Goal: Task Accomplishment & Management: Use online tool/utility

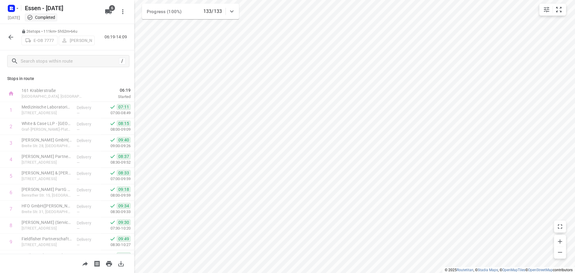
scroll to position [173, 0]
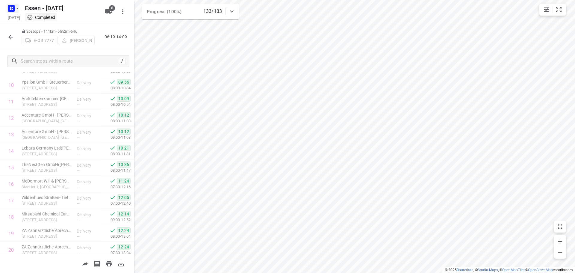
click at [16, 7] on icon "button" at bounding box center [17, 8] width 5 height 5
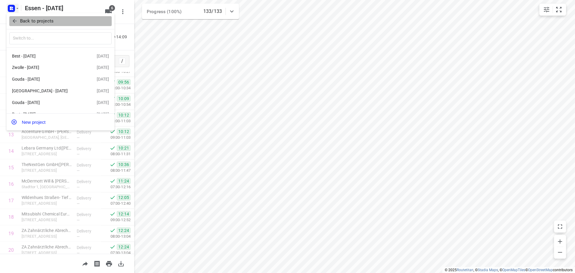
click at [16, 22] on icon "button" at bounding box center [15, 21] width 6 height 6
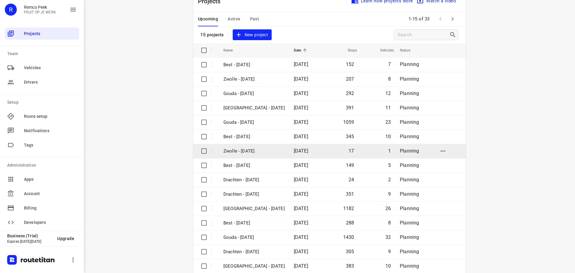
scroll to position [30, 0]
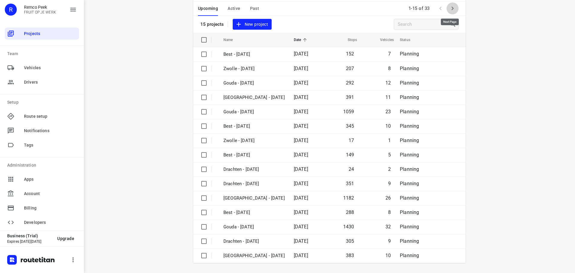
click at [449, 9] on icon "button" at bounding box center [452, 8] width 7 height 7
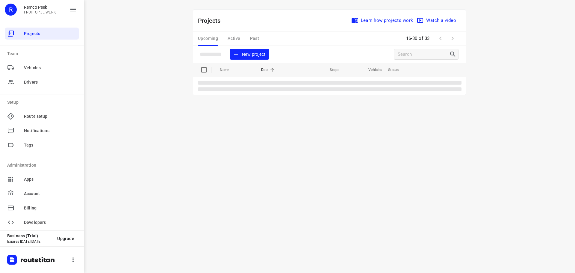
scroll to position [0, 0]
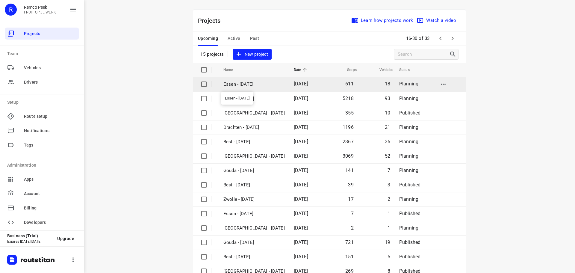
click at [247, 86] on p "Essen - [DATE]" at bounding box center [253, 84] width 61 height 7
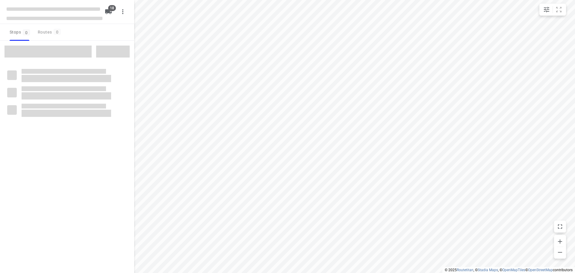
checkbox input "true"
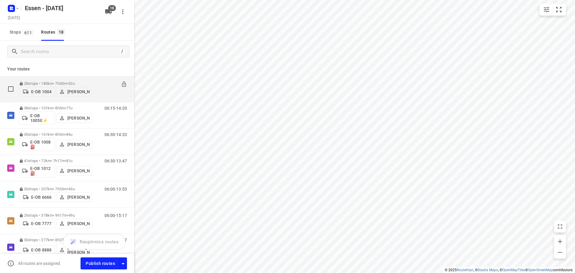
click at [56, 81] on p "28 stops • 180km • 7h30m • [DATE]" at bounding box center [55, 83] width 73 height 4
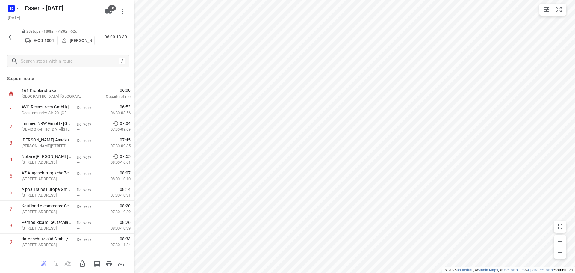
click at [14, 37] on icon "button" at bounding box center [10, 37] width 7 height 7
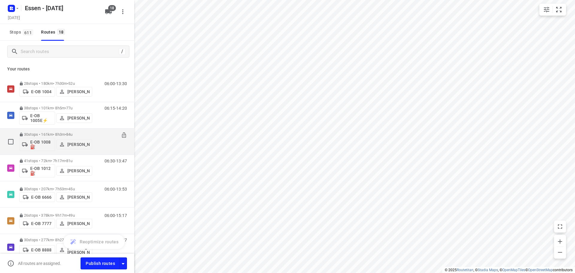
click at [59, 134] on p "30 stops • 161km • 8h3m • [DATE]" at bounding box center [55, 134] width 73 height 4
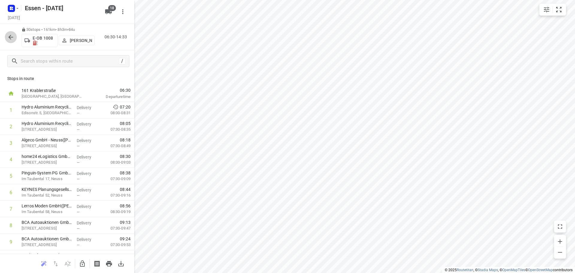
click at [10, 37] on icon "button" at bounding box center [10, 37] width 7 height 7
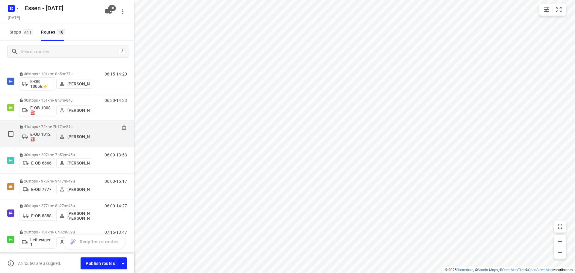
scroll to position [60, 0]
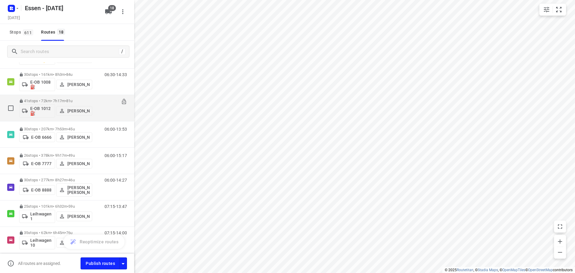
click at [53, 101] on p "41 stops • 72km • 7h17m • [DATE]" at bounding box center [55, 101] width 73 height 4
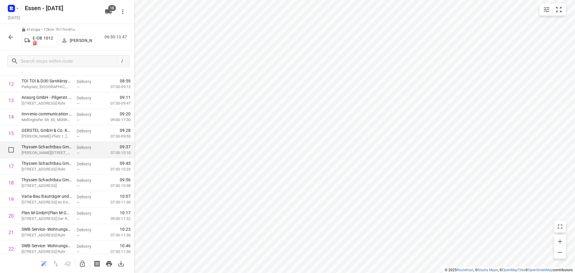
scroll to position [240, 0]
click at [82, 264] on icon "button" at bounding box center [82, 263] width 5 height 6
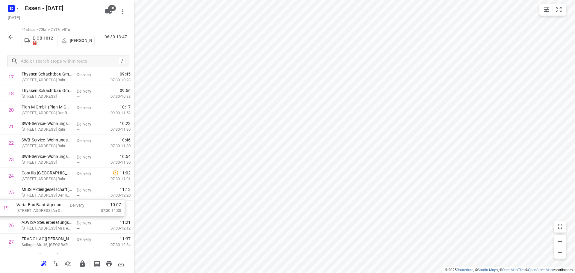
scroll to position [297, 0]
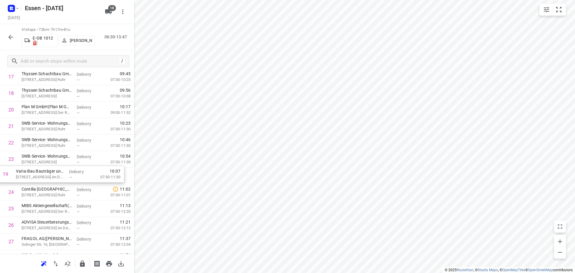
drag, startPoint x: 46, startPoint y: 166, endPoint x: 45, endPoint y: 174, distance: 8.4
click at [43, 175] on div "1 mt.Mülheim Butscheck GmbH([PERSON_NAME]) [STREET_ADDRESS] An Der Ruhr Deliver…" at bounding box center [67, 142] width 134 height 675
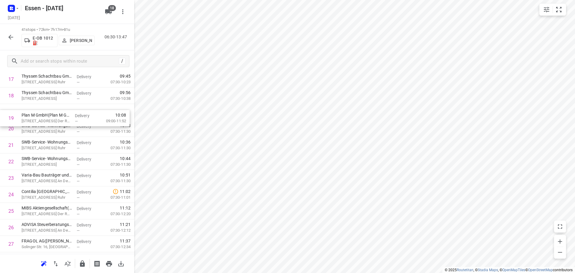
scroll to position [294, 0]
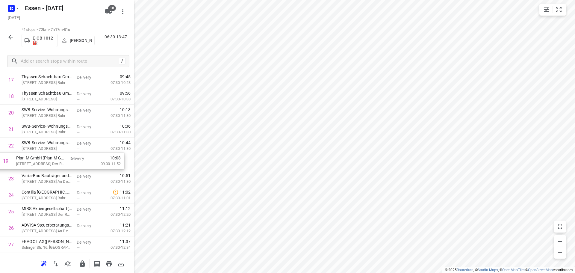
drag, startPoint x: 47, startPoint y: 111, endPoint x: 42, endPoint y: 164, distance: 53.0
click at [42, 164] on div "1 mt.Mülheim Butscheck GmbH([PERSON_NAME]) [STREET_ADDRESS] An Der Ruhr Deliver…" at bounding box center [67, 145] width 134 height 675
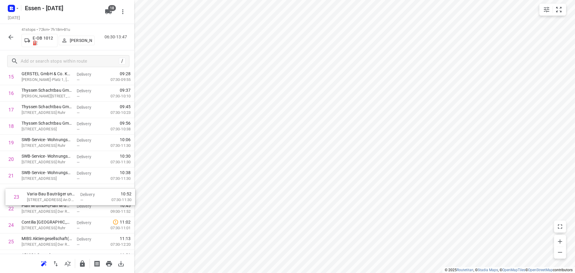
scroll to position [264, 0]
drag, startPoint x: 60, startPoint y: 200, endPoint x: 53, endPoint y: 146, distance: 53.8
click at [53, 146] on div "1 mt.Mülheim Butscheck GmbH([PERSON_NAME]) [STREET_ADDRESS] An Der Ruhr Deliver…" at bounding box center [67, 175] width 134 height 675
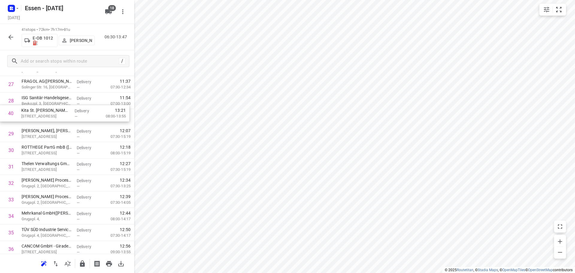
scroll to position [450, 0]
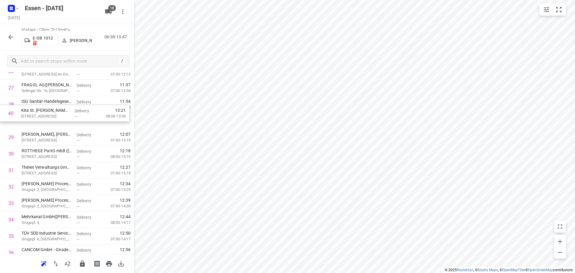
drag, startPoint x: 51, startPoint y: 248, endPoint x: 53, endPoint y: 111, distance: 137.1
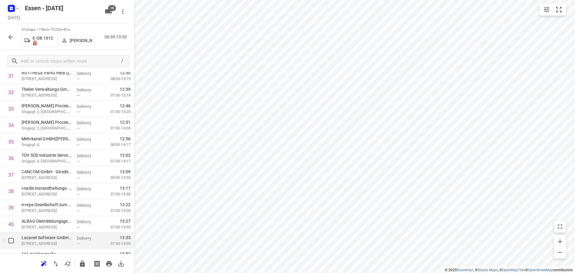
scroll to position [540, 0]
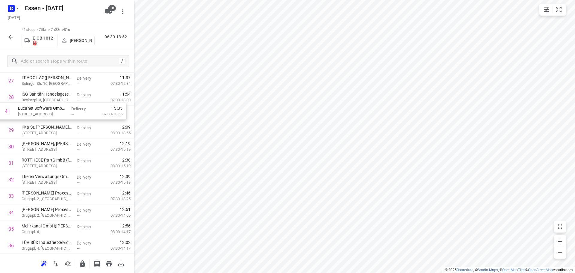
drag, startPoint x: 59, startPoint y: 230, endPoint x: 57, endPoint y: 110, distance: 119.8
drag, startPoint x: 41, startPoint y: 180, endPoint x: 41, endPoint y: 110, distance: 69.2
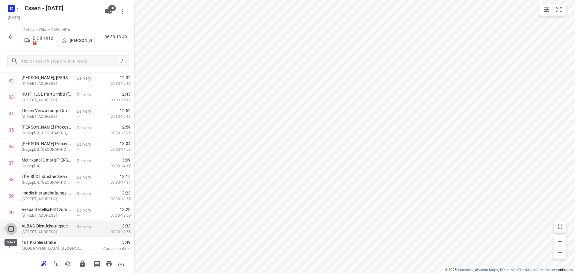
click at [11, 227] on input "checkbox" at bounding box center [11, 229] width 12 height 12
checkbox input "true"
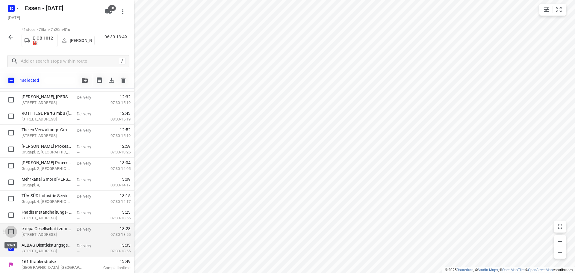
click at [12, 229] on input "checkbox" at bounding box center [11, 231] width 12 height 12
checkbox input "true"
click at [11, 215] on input "checkbox" at bounding box center [11, 215] width 12 height 12
checkbox input "true"
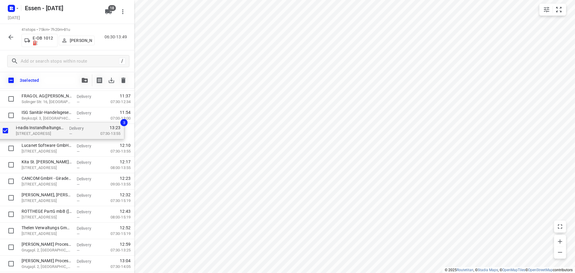
scroll to position [455, 0]
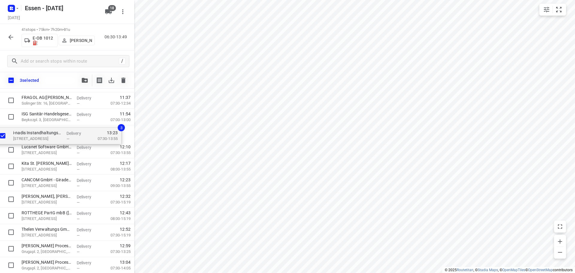
drag, startPoint x: 40, startPoint y: 216, endPoint x: 32, endPoint y: 135, distance: 81.3
click at [32, 135] on div "mt.Mülheim Butscheck GmbH([PERSON_NAME]) [STREET_ADDRESS] An Der Ruhr Delivery …" at bounding box center [67, 1] width 134 height 675
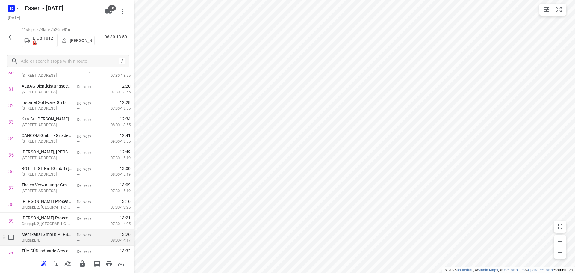
scroll to position [540, 0]
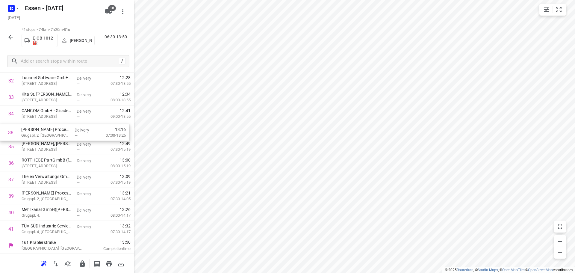
drag, startPoint x: 44, startPoint y: 183, endPoint x: 45, endPoint y: 135, distance: 48.5
drag, startPoint x: 35, startPoint y: 197, endPoint x: 38, endPoint y: 146, distance: 50.4
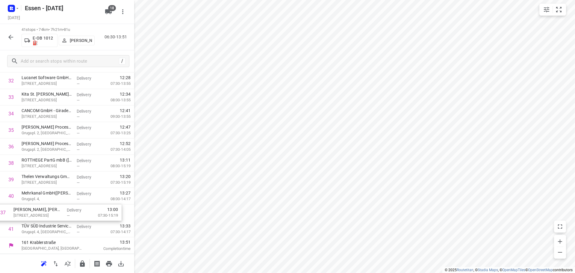
drag, startPoint x: 59, startPoint y: 161, endPoint x: 52, endPoint y: 212, distance: 51.7
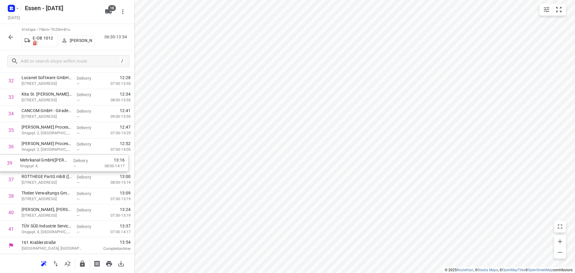
drag, startPoint x: 43, startPoint y: 196, endPoint x: 41, endPoint y: 162, distance: 34.2
drag, startPoint x: 45, startPoint y: 178, endPoint x: 47, endPoint y: 195, distance: 16.9
drag, startPoint x: 43, startPoint y: 231, endPoint x: 45, endPoint y: 163, distance: 68.6
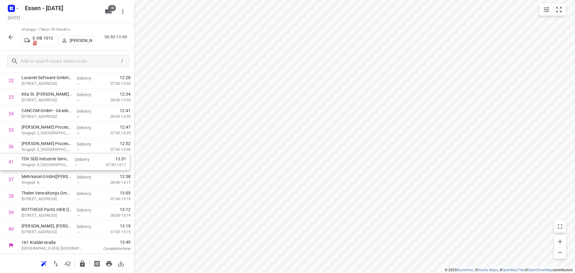
click at [11, 213] on input "checkbox" at bounding box center [11, 212] width 12 height 12
checkbox input "true"
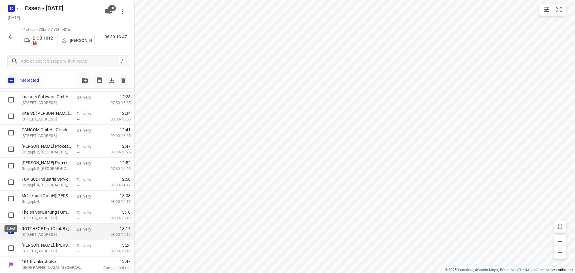
scroll to position [537, 0]
click at [11, 246] on input "checkbox" at bounding box center [11, 248] width 12 height 12
checkbox input "true"
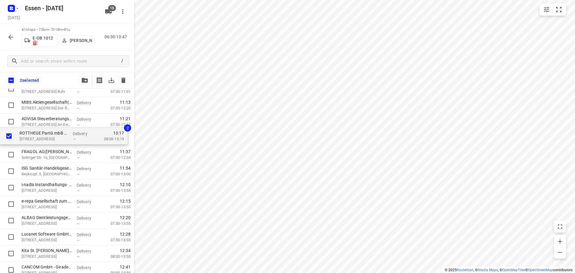
scroll to position [415, 0]
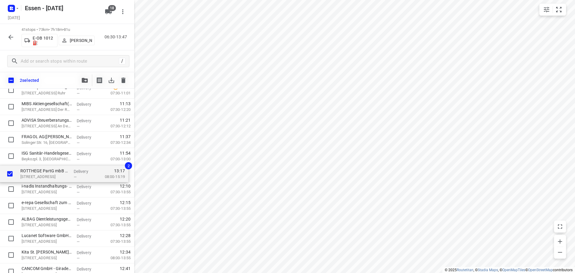
drag, startPoint x: 39, startPoint y: 232, endPoint x: 39, endPoint y: 173, distance: 59.3
click at [39, 173] on div "mt.Mülheim Butscheck GmbH([PERSON_NAME]) [STREET_ADDRESS] An Der Ruhr Delivery …" at bounding box center [67, 40] width 134 height 675
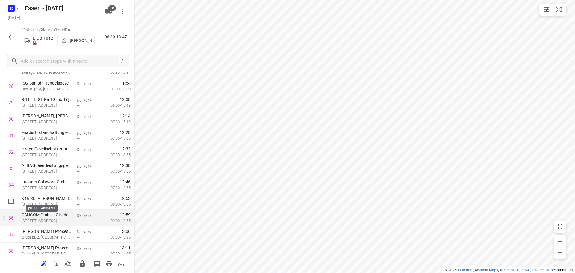
scroll to position [475, 0]
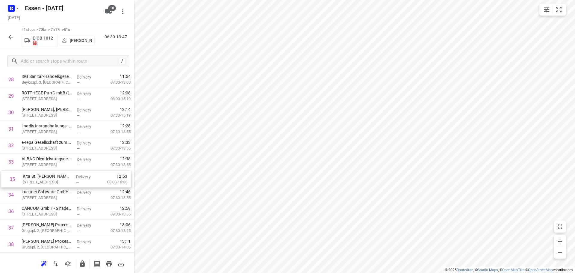
drag, startPoint x: 48, startPoint y: 189, endPoint x: 49, endPoint y: 180, distance: 9.0
click at [82, 263] on icon "button" at bounding box center [82, 263] width 5 height 6
click at [10, 37] on icon "button" at bounding box center [10, 37] width 5 height 5
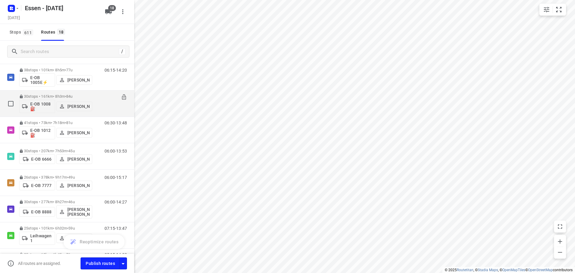
scroll to position [60, 0]
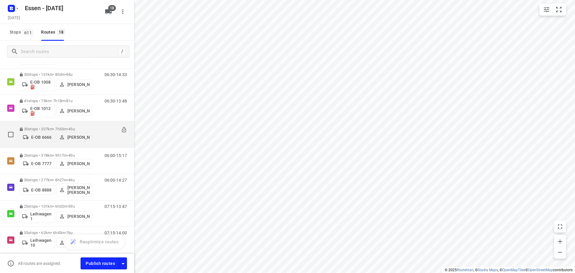
click at [55, 125] on div "30 stops • 207km • 7h53m • [DATE] E-OB 6666 [PERSON_NAME]" at bounding box center [55, 134] width 73 height 21
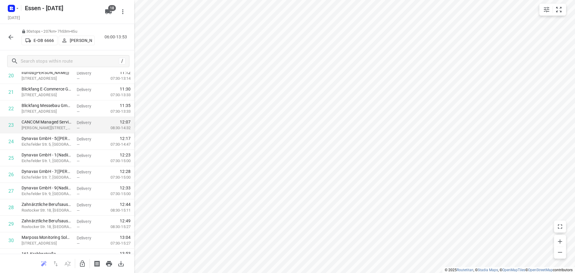
scroll to position [359, 0]
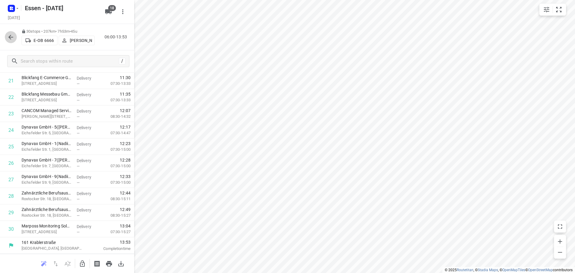
click at [12, 36] on icon "button" at bounding box center [10, 37] width 7 height 7
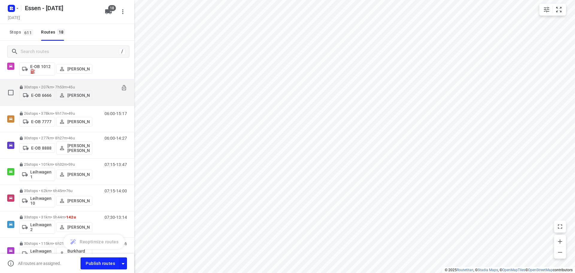
scroll to position [120, 0]
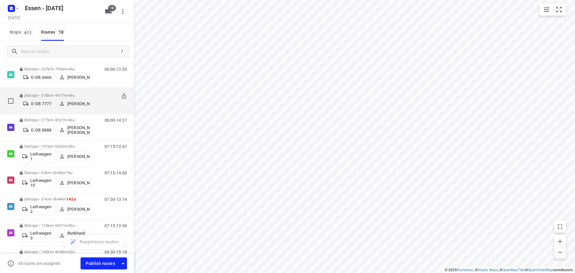
click at [49, 94] on p "26 stops • 378km • 9h17m • [DATE]" at bounding box center [55, 95] width 73 height 4
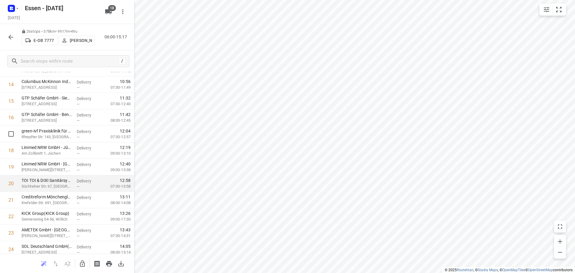
scroll to position [293, 0]
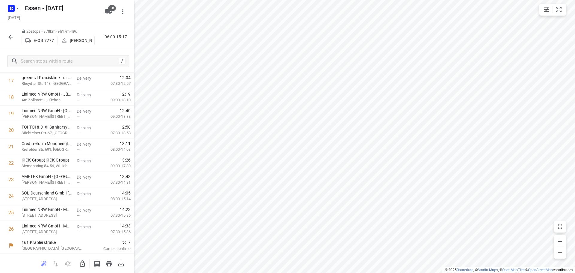
click at [14, 39] on button "button" at bounding box center [11, 37] width 12 height 12
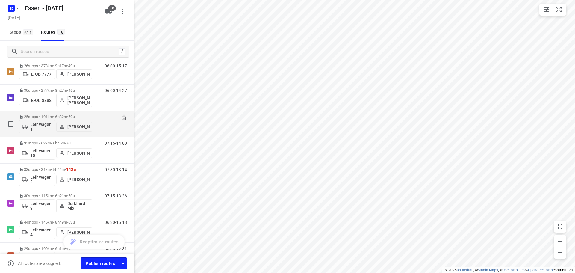
scroll to position [150, 0]
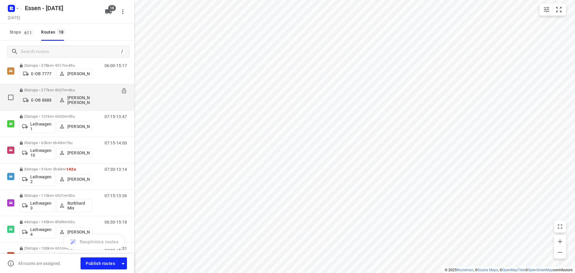
click at [40, 90] on p "30 stops • 277km • 8h27m • [DATE]" at bounding box center [55, 90] width 73 height 4
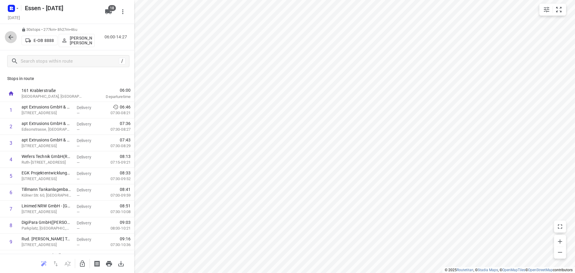
click at [10, 36] on icon "button" at bounding box center [10, 37] width 7 height 7
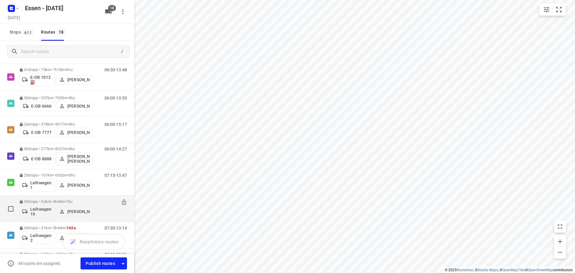
scroll to position [90, 0]
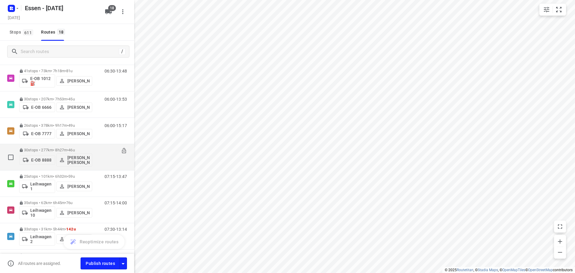
click at [48, 150] on p "30 stops • 277km • 8h27m • [DATE]" at bounding box center [55, 150] width 73 height 4
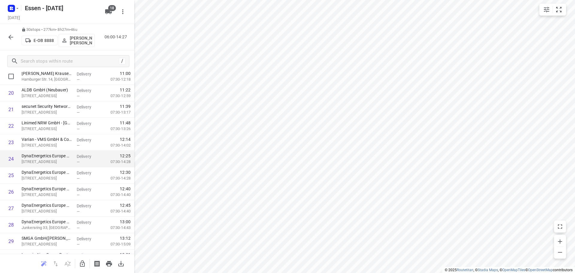
scroll to position [359, 0]
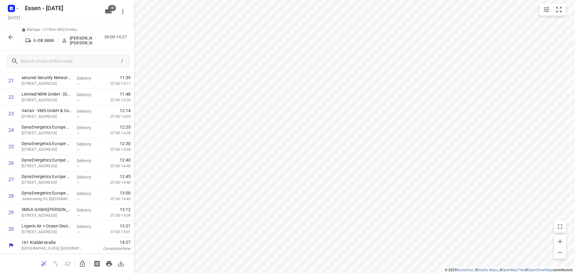
click at [11, 37] on icon "button" at bounding box center [10, 37] width 7 height 7
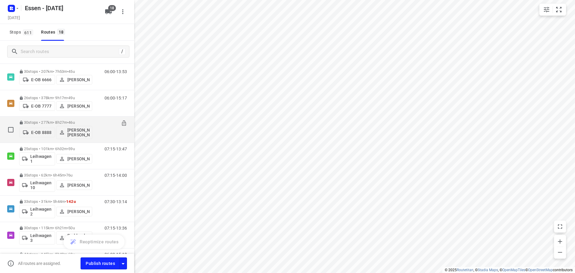
scroll to position [120, 0]
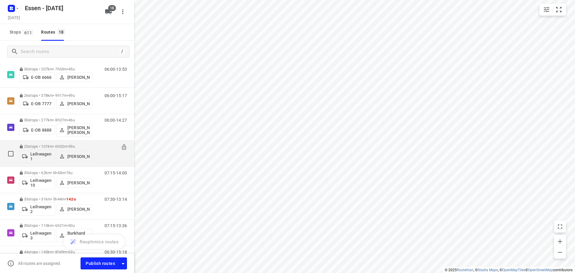
click at [58, 146] on p "25 stops • 101km • 6h32m • [DATE]" at bounding box center [55, 146] width 73 height 4
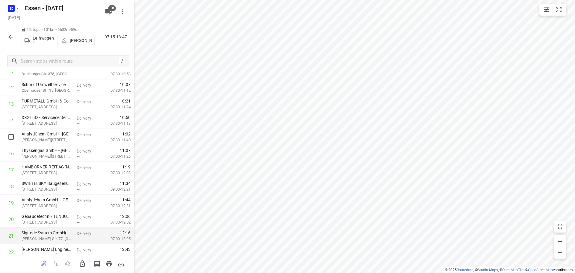
scroll to position [276, 0]
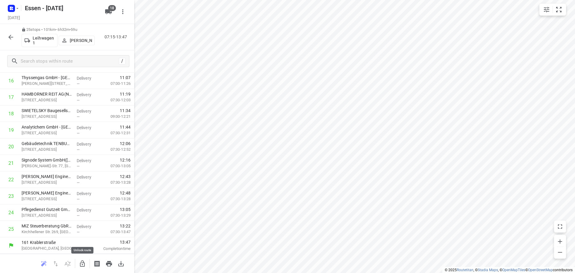
click at [83, 264] on icon "button" at bounding box center [82, 263] width 7 height 7
drag, startPoint x: 46, startPoint y: 231, endPoint x: 47, endPoint y: 217, distance: 14.1
click at [47, 217] on div "1 SPS Germany GmbH([PERSON_NAME][STREET_ADDRESS] Delivery — 07:27 08:00-09:24 2…" at bounding box center [67, 31] width 134 height 412
click at [84, 265] on icon "button" at bounding box center [82, 263] width 5 height 6
click at [9, 37] on icon "button" at bounding box center [10, 37] width 5 height 5
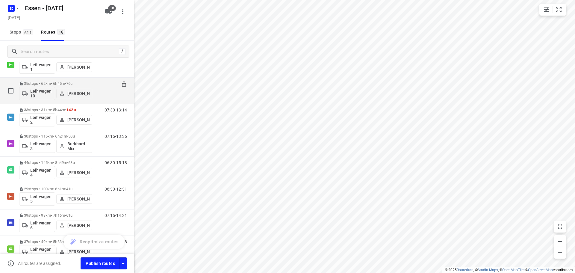
scroll to position [210, 0]
click at [55, 80] on div "35 stops • 62km • 6h45m • [DATE] Leihwagen 10 [PERSON_NAME]" at bounding box center [55, 90] width 73 height 25
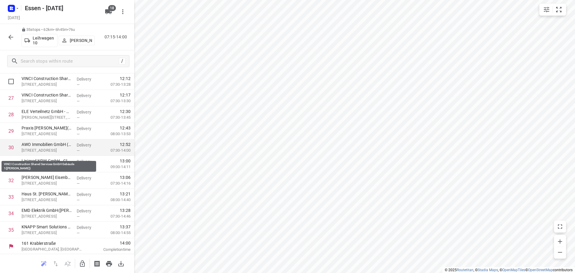
scroll to position [441, 0]
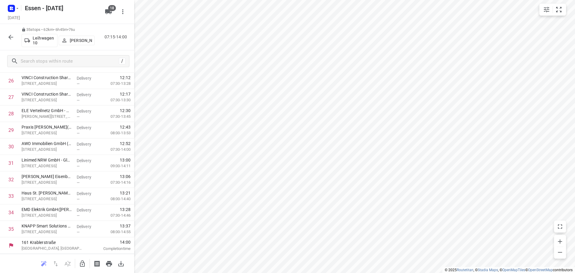
click at [13, 38] on icon "button" at bounding box center [10, 37] width 7 height 7
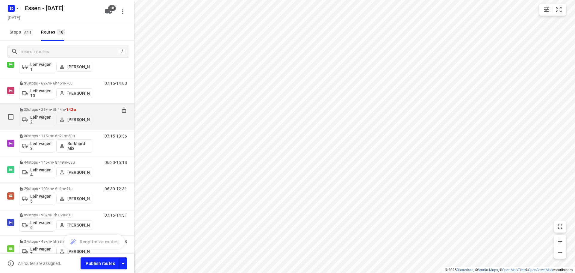
scroll to position [210, 0]
click at [42, 110] on p "33 stops • 31km • 5h44m • 142u" at bounding box center [55, 109] width 73 height 4
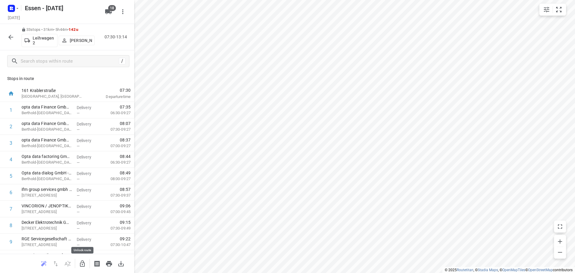
click at [83, 265] on icon "button" at bounding box center [82, 263] width 7 height 7
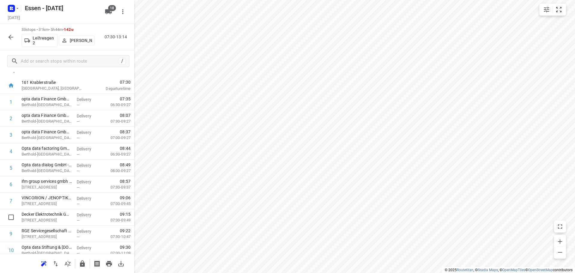
scroll to position [0, 0]
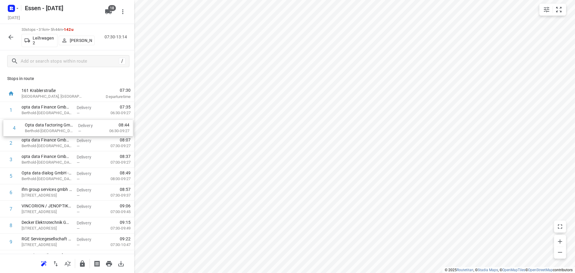
drag, startPoint x: 54, startPoint y: 160, endPoint x: 57, endPoint y: 126, distance: 33.6
drag, startPoint x: 56, startPoint y: 175, endPoint x: 59, endPoint y: 140, distance: 34.6
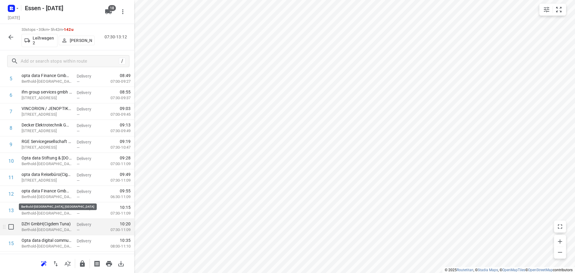
scroll to position [120, 0]
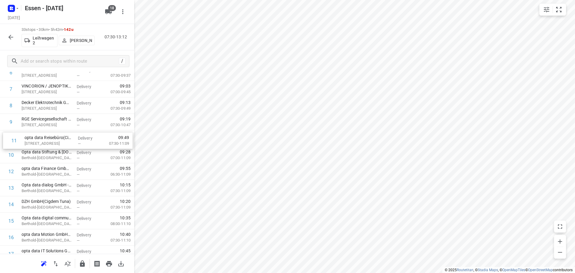
drag, startPoint x: 47, startPoint y: 157, endPoint x: 50, endPoint y: 141, distance: 16.5
click at [50, 141] on div "1 opta data Finance GmbH - [PERSON_NAME][GEOGRAPHIC_DATA] 461([GEOGRAPHIC_DATA]…" at bounding box center [67, 253] width 134 height 543
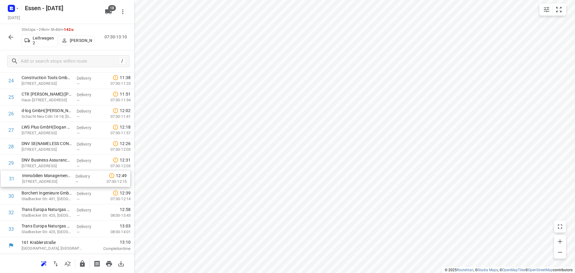
drag, startPoint x: 55, startPoint y: 198, endPoint x: 57, endPoint y: 180, distance: 18.1
click at [84, 264] on icon "button" at bounding box center [82, 263] width 5 height 6
click at [84, 266] on icon "button" at bounding box center [82, 263] width 7 height 7
drag, startPoint x: 39, startPoint y: 181, endPoint x: 37, endPoint y: 131, distance: 50.0
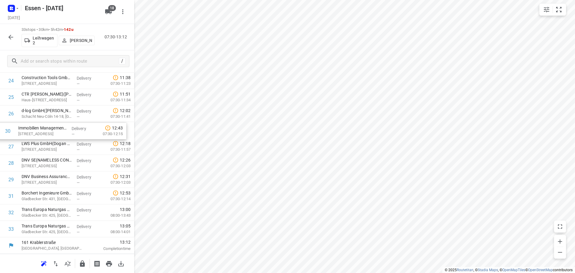
click at [80, 264] on icon "button" at bounding box center [82, 263] width 5 height 6
click at [8, 37] on icon "button" at bounding box center [10, 37] width 7 height 7
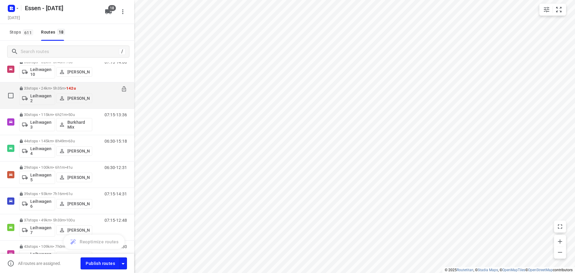
scroll to position [240, 0]
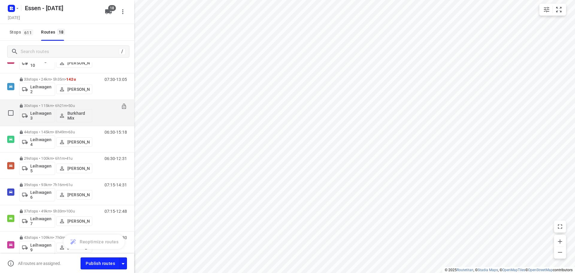
click at [55, 106] on p "30 stops • 115km • 6h21m • [DATE]" at bounding box center [55, 105] width 73 height 4
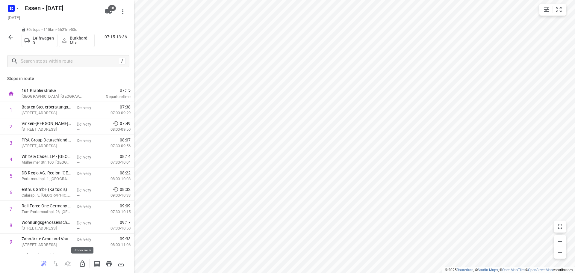
click at [81, 262] on icon "button" at bounding box center [82, 263] width 7 height 7
drag, startPoint x: 49, startPoint y: 162, endPoint x: 55, endPoint y: 131, distance: 32.1
drag, startPoint x: 54, startPoint y: 176, endPoint x: 60, endPoint y: 146, distance: 30.4
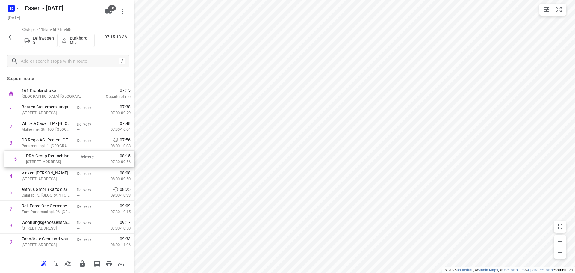
drag, startPoint x: 47, startPoint y: 173, endPoint x: 50, endPoint y: 160, distance: 12.9
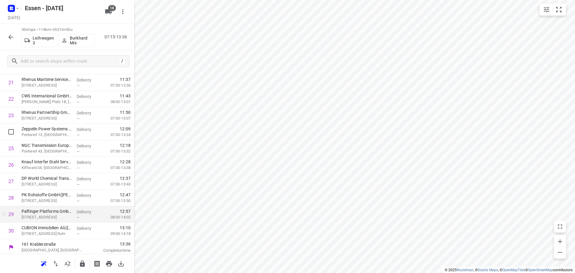
scroll to position [359, 0]
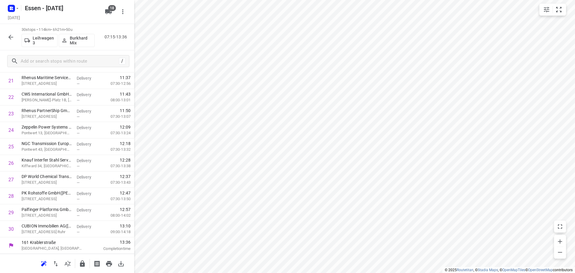
click at [9, 42] on button "button" at bounding box center [11, 37] width 12 height 12
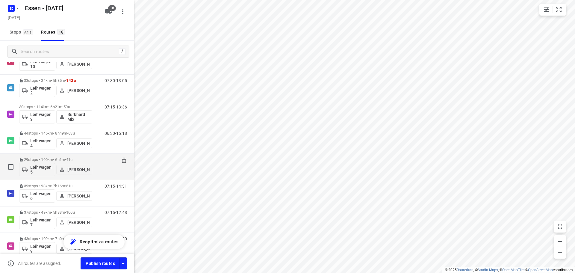
scroll to position [269, 0]
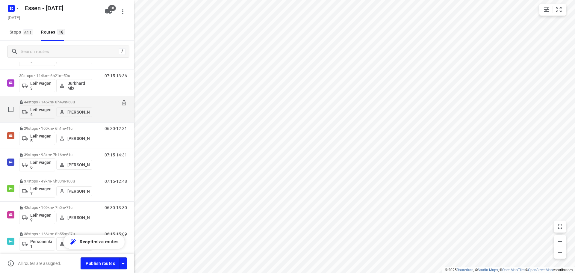
click at [59, 102] on p "44 stops • 145km • 8h49m • [DATE]" at bounding box center [55, 102] width 73 height 4
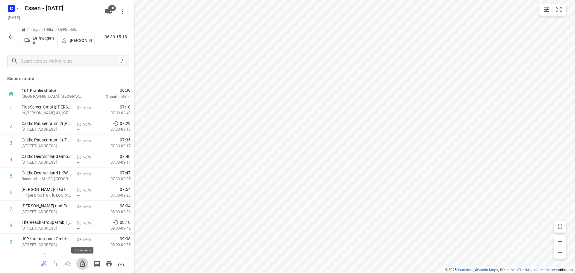
click at [83, 263] on icon "button" at bounding box center [82, 263] width 7 height 7
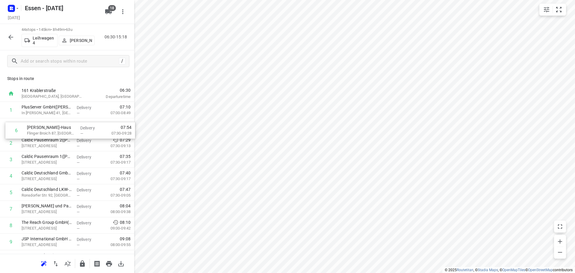
drag, startPoint x: 50, startPoint y: 193, endPoint x: 57, endPoint y: 129, distance: 63.8
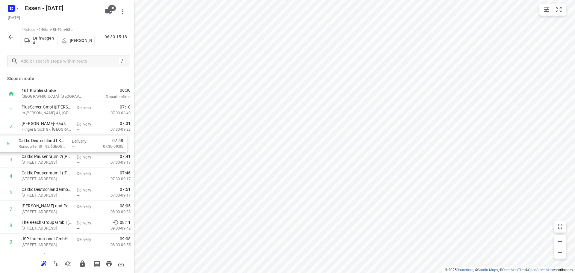
drag, startPoint x: 54, startPoint y: 195, endPoint x: 51, endPoint y: 143, distance: 51.9
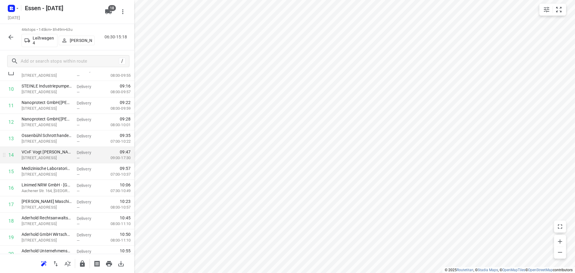
scroll to position [180, 0]
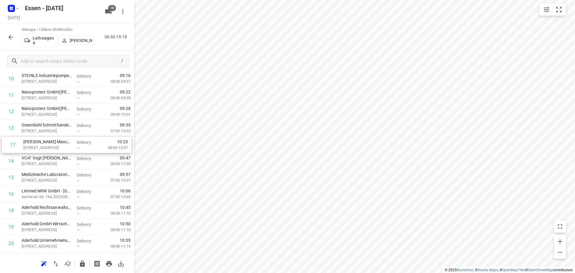
drag, startPoint x: 49, startPoint y: 193, endPoint x: 51, endPoint y: 142, distance: 51.3
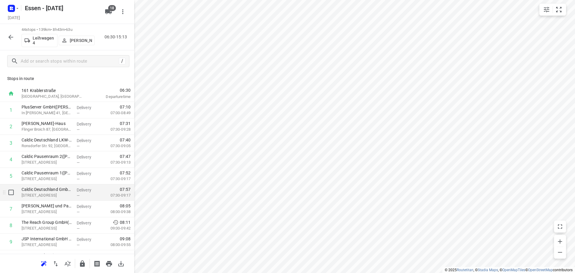
scroll to position [90, 0]
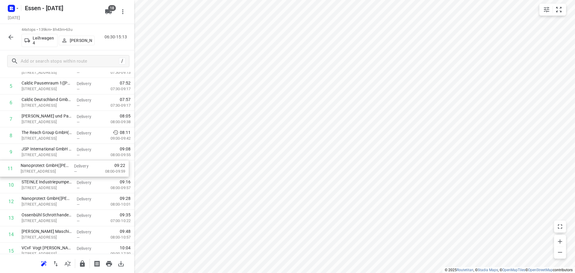
drag, startPoint x: 48, startPoint y: 187, endPoint x: 48, endPoint y: 169, distance: 18.3
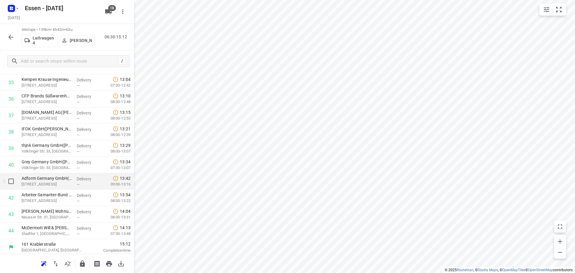
scroll to position [589, 0]
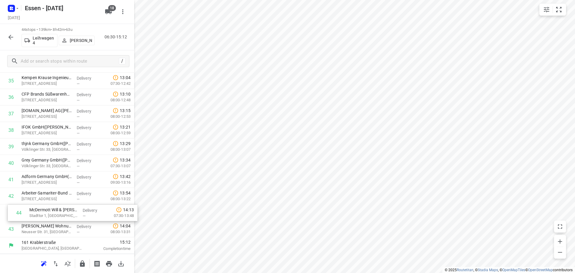
drag, startPoint x: 53, startPoint y: 227, endPoint x: 63, endPoint y: 210, distance: 19.4
drag, startPoint x: 51, startPoint y: 213, endPoint x: 50, endPoint y: 230, distance: 16.8
click at [81, 262] on icon "button" at bounding box center [82, 263] width 5 height 6
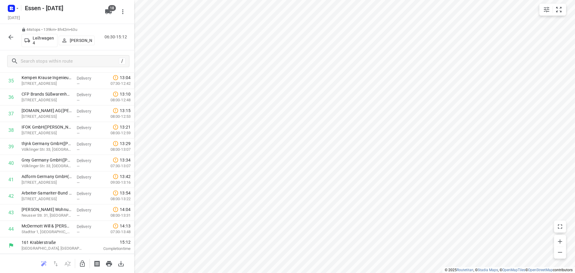
click at [10, 39] on icon "button" at bounding box center [10, 37] width 7 height 7
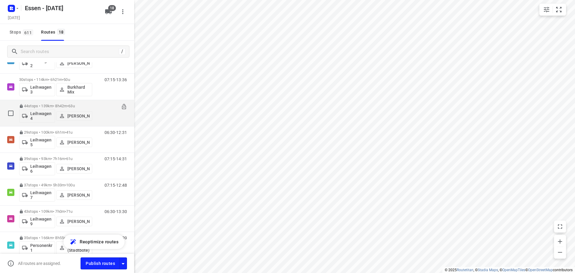
scroll to position [299, 0]
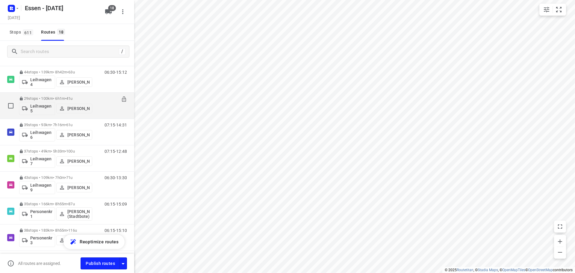
click at [55, 100] on p "29 stops • 100km • 6h1m • [DATE]" at bounding box center [55, 98] width 73 height 4
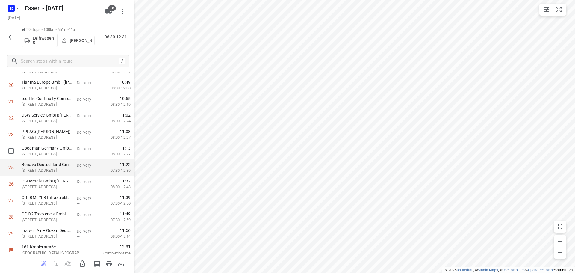
scroll to position [342, 0]
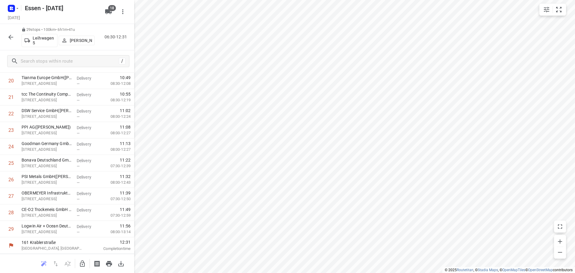
click at [9, 38] on icon "button" at bounding box center [10, 37] width 7 height 7
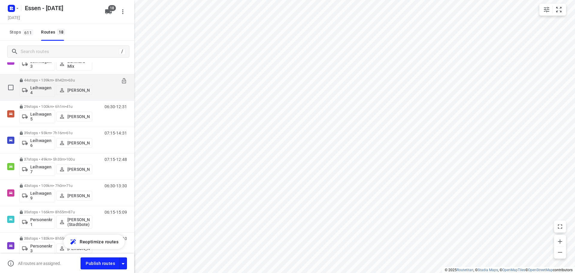
scroll to position [320, 0]
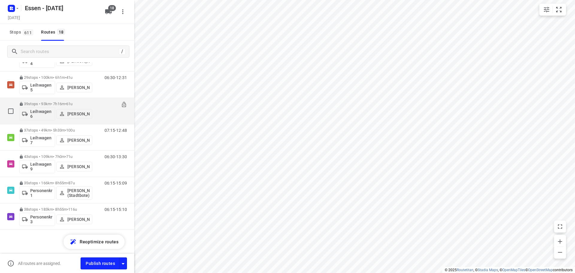
click at [50, 104] on p "39 stops • 93km • 7h16m • [DATE]" at bounding box center [55, 104] width 73 height 4
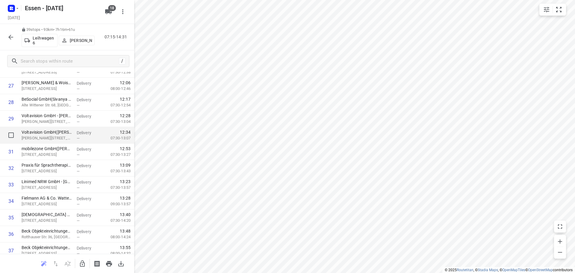
scroll to position [507, 0]
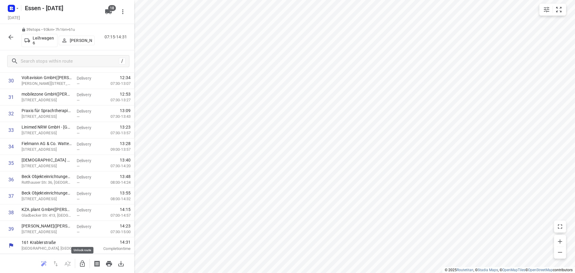
click at [82, 263] on icon "button" at bounding box center [82, 263] width 7 height 7
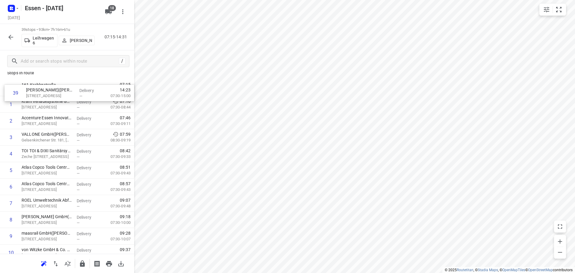
scroll to position [0, 0]
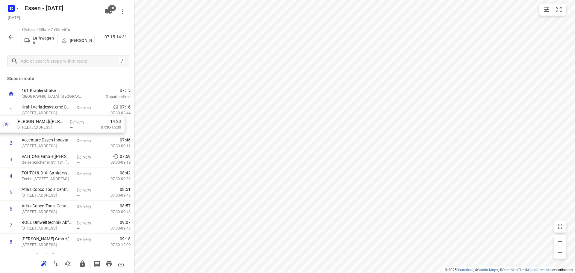
drag, startPoint x: 55, startPoint y: 230, endPoint x: 53, endPoint y: 124, distance: 105.7
drag, startPoint x: 58, startPoint y: 230, endPoint x: 58, endPoint y: 130, distance: 100.0
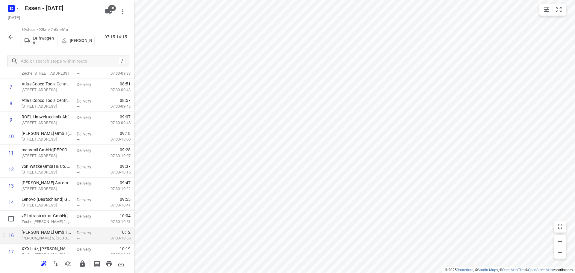
scroll to position [180, 0]
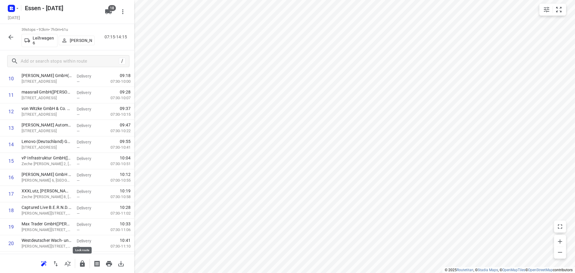
click at [83, 264] on icon "button" at bounding box center [82, 263] width 7 height 7
click at [12, 38] on icon "button" at bounding box center [10, 37] width 7 height 7
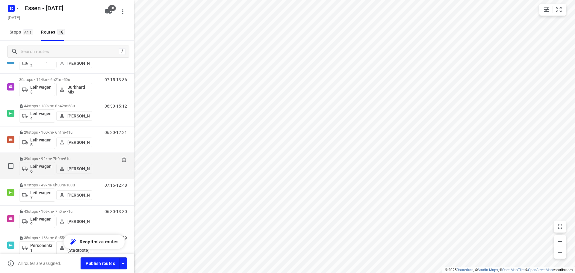
scroll to position [320, 0]
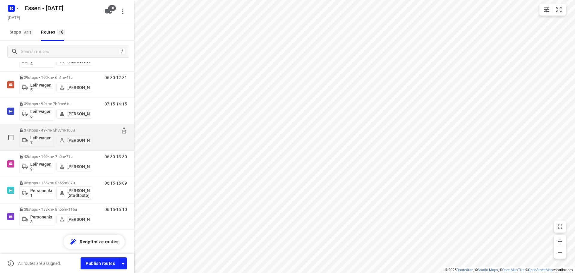
click at [57, 131] on p "37 stops • 49km • 5h33m • [DATE]" at bounding box center [55, 130] width 73 height 4
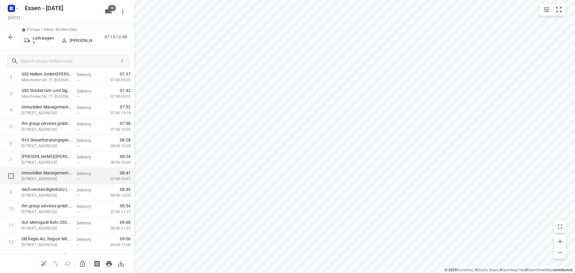
scroll to position [60, 0]
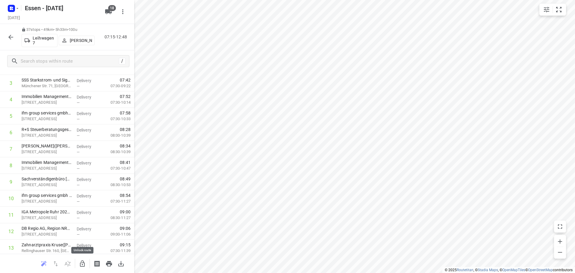
click at [84, 263] on icon "button" at bounding box center [82, 263] width 7 height 7
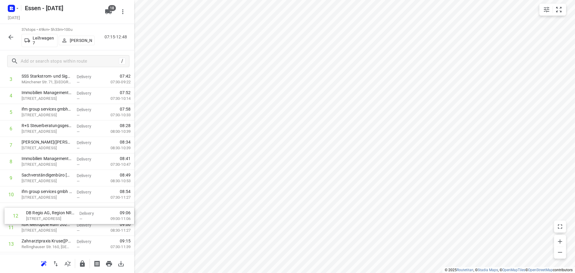
scroll to position [64, 0]
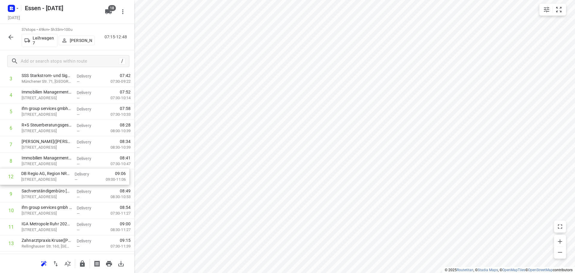
drag, startPoint x: 43, startPoint y: 232, endPoint x: 44, endPoint y: 177, distance: 54.8
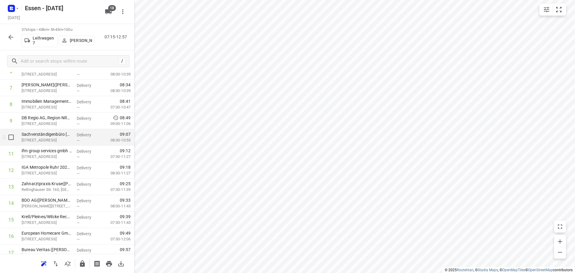
scroll to position [154, 0]
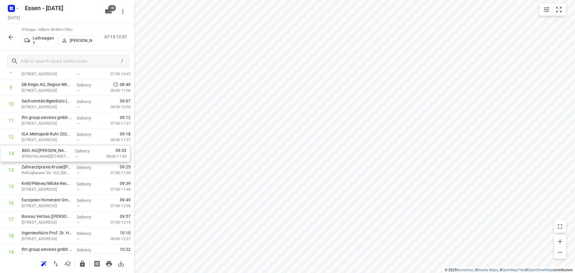
drag, startPoint x: 45, startPoint y: 170, endPoint x: 48, endPoint y: 154, distance: 15.9
click at [47, 153] on div "1 OBERMEYER([PERSON_NAME]) [STREET_ADDRESS] Delivery — 07:23 07:30-09:12 2 SSS …" at bounding box center [67, 252] width 134 height 609
drag, startPoint x: 38, startPoint y: 186, endPoint x: 40, endPoint y: 168, distance: 18.0
click at [40, 168] on div "1 OBERMEYER([PERSON_NAME]) [STREET_ADDRESS] Delivery — 07:23 07:30-09:12 2 SSS …" at bounding box center [67, 252] width 134 height 609
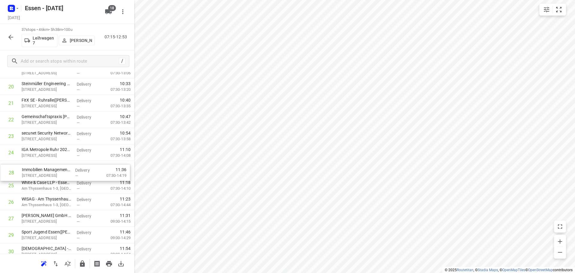
drag, startPoint x: 55, startPoint y: 224, endPoint x: 57, endPoint y: 174, distance: 50.0
click at [57, 174] on div "1 OBERMEYER([PERSON_NAME]) [STREET_ADDRESS] Delivery — 07:23 07:30-09:12 2 SSS …" at bounding box center [67, 70] width 134 height 609
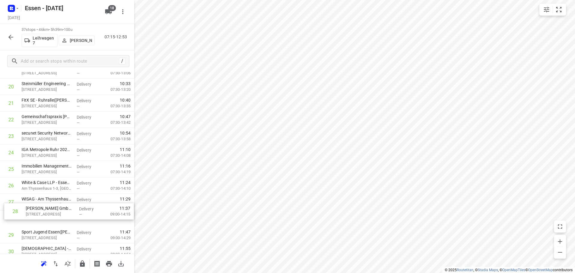
scroll to position [339, 0]
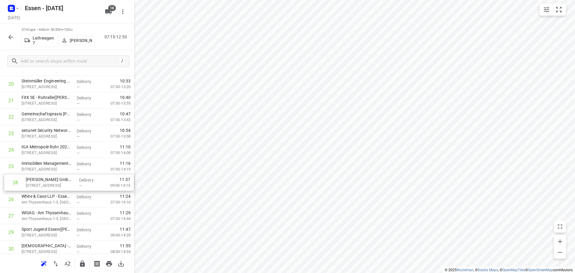
drag, startPoint x: 44, startPoint y: 219, endPoint x: 51, endPoint y: 183, distance: 37.5
click at [51, 183] on div "1 OBERMEYER([PERSON_NAME]) [STREET_ADDRESS] Delivery — 07:23 07:30-09:12 2 SSS …" at bounding box center [67, 67] width 134 height 609
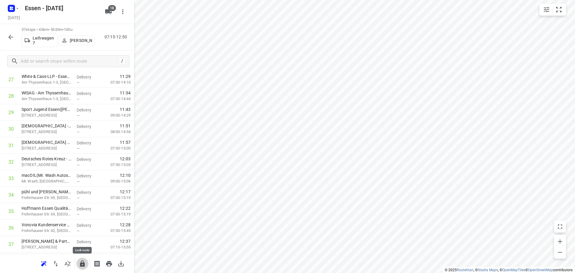
click at [81, 264] on icon "button" at bounding box center [82, 263] width 5 height 6
click at [10, 38] on icon "button" at bounding box center [10, 37] width 5 height 5
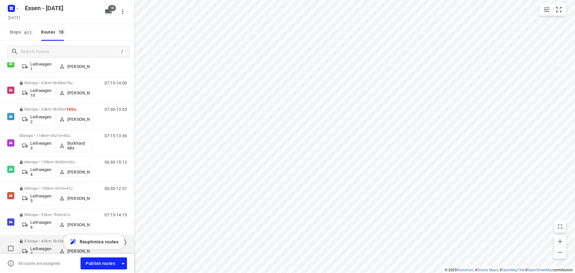
scroll to position [320, 0]
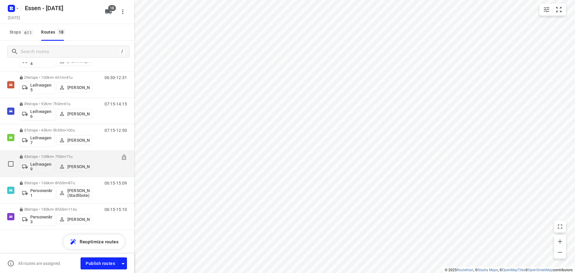
click at [55, 157] on p "43 stops • 109km • 7h0m • [DATE]" at bounding box center [55, 156] width 73 height 4
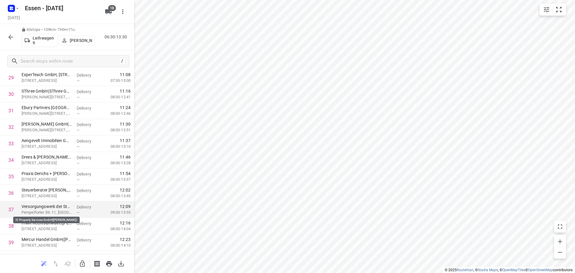
scroll to position [573, 0]
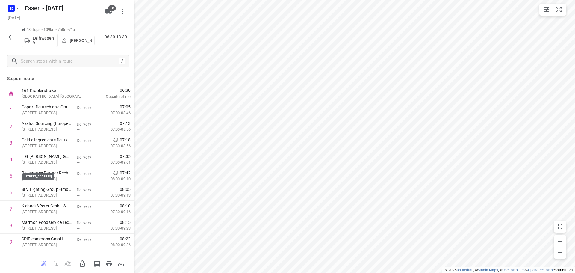
scroll to position [573, 0]
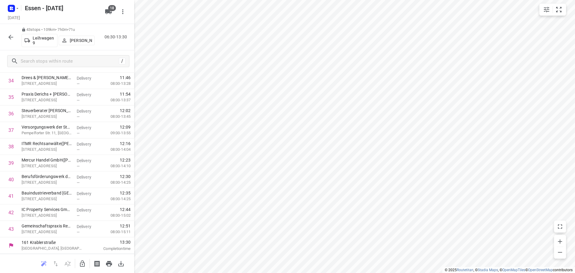
click at [10, 39] on icon "button" at bounding box center [10, 37] width 5 height 5
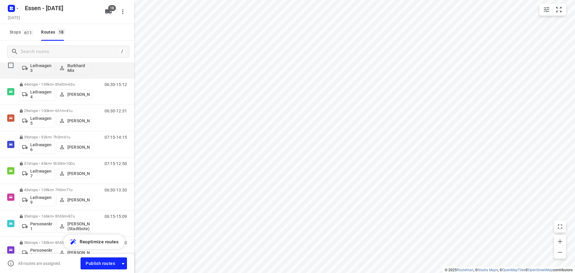
scroll to position [320, 0]
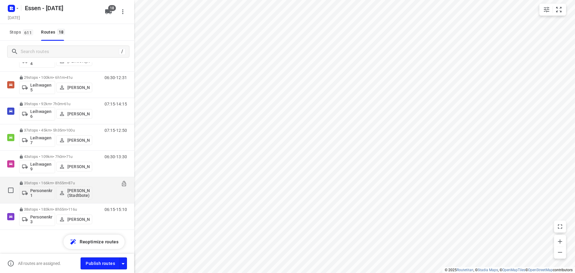
click at [45, 184] on p "35 stops • 166km • 8h55m • 87u" at bounding box center [55, 183] width 73 height 4
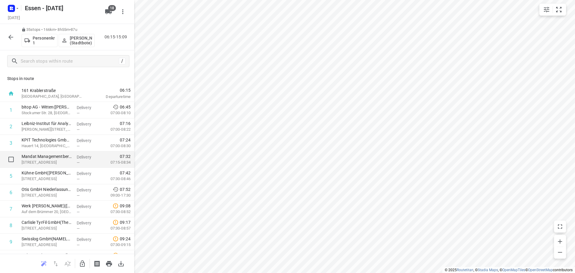
click at [78, 159] on div "i © 2025 Routetitan , © Stadia Maps , © OpenMapTiles © OpenStreetMap contributo…" at bounding box center [287, 136] width 575 height 273
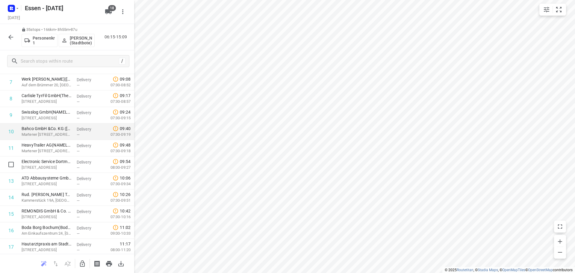
scroll to position [90, 0]
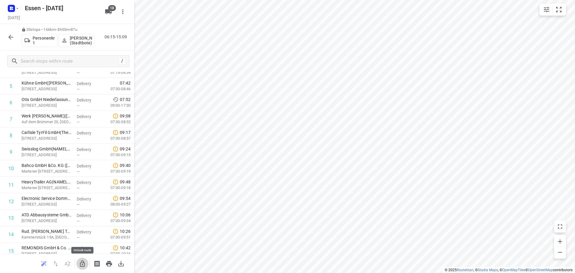
click at [81, 263] on icon "button" at bounding box center [82, 263] width 5 height 6
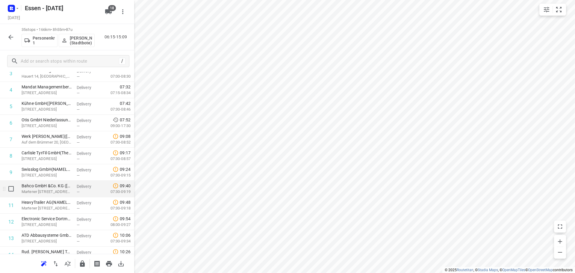
scroll to position [60, 0]
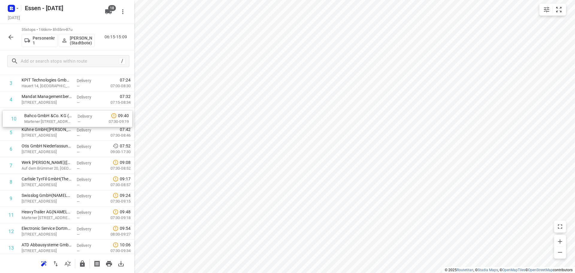
drag, startPoint x: 52, startPoint y: 199, endPoint x: 57, endPoint y: 118, distance: 81.9
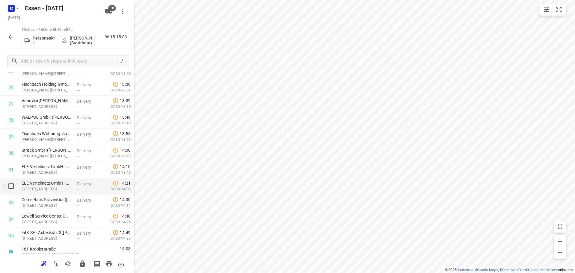
scroll to position [441, 0]
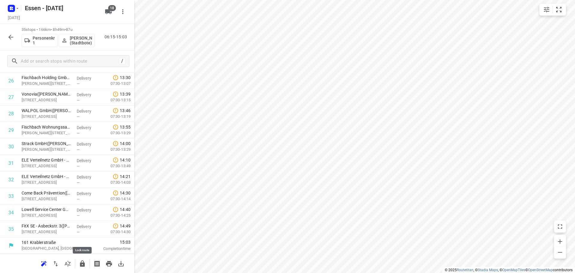
click at [81, 262] on icon "button" at bounding box center [82, 263] width 5 height 6
click at [11, 38] on icon "button" at bounding box center [10, 37] width 7 height 7
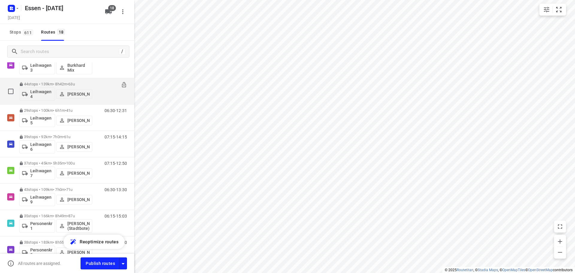
scroll to position [320, 0]
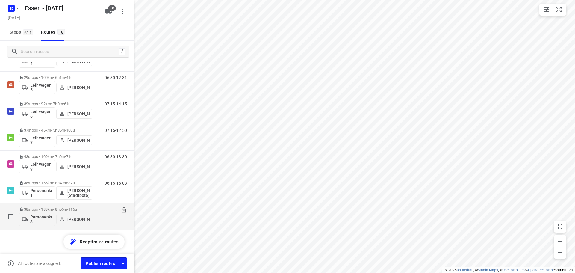
click at [57, 210] on p "38 stops • 183km • 8h55m • 116u" at bounding box center [55, 209] width 73 height 4
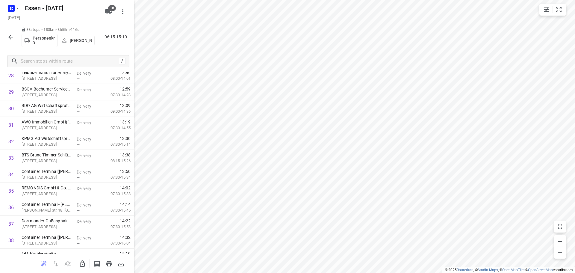
scroll to position [490, 0]
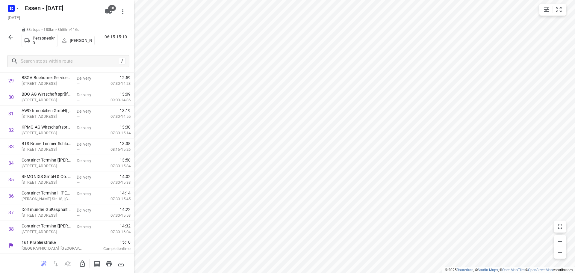
click at [8, 36] on icon "button" at bounding box center [10, 37] width 7 height 7
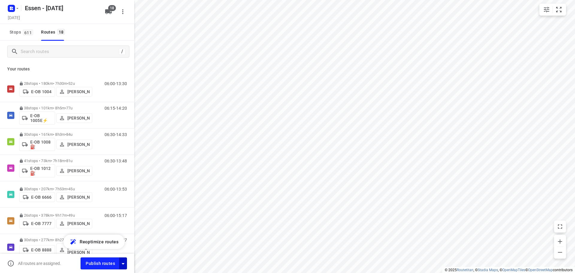
click at [123, 266] on icon "button" at bounding box center [122, 263] width 7 height 7
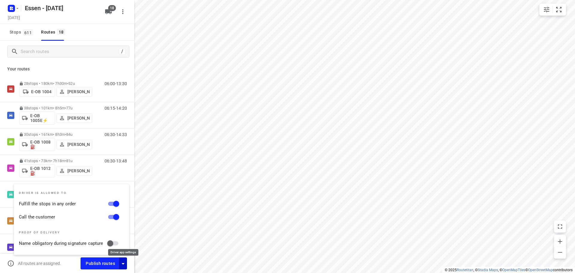
click at [123, 266] on icon "button" at bounding box center [122, 263] width 7 height 7
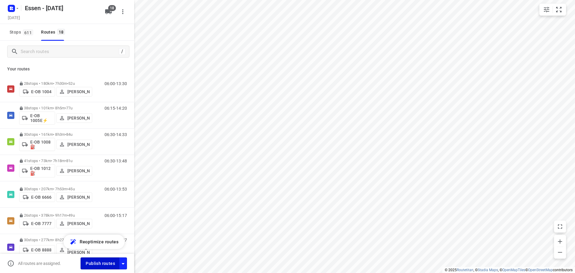
click at [107, 267] on span "Publish routes" at bounding box center [100, 263] width 29 height 7
